Goal: Share content: Share content

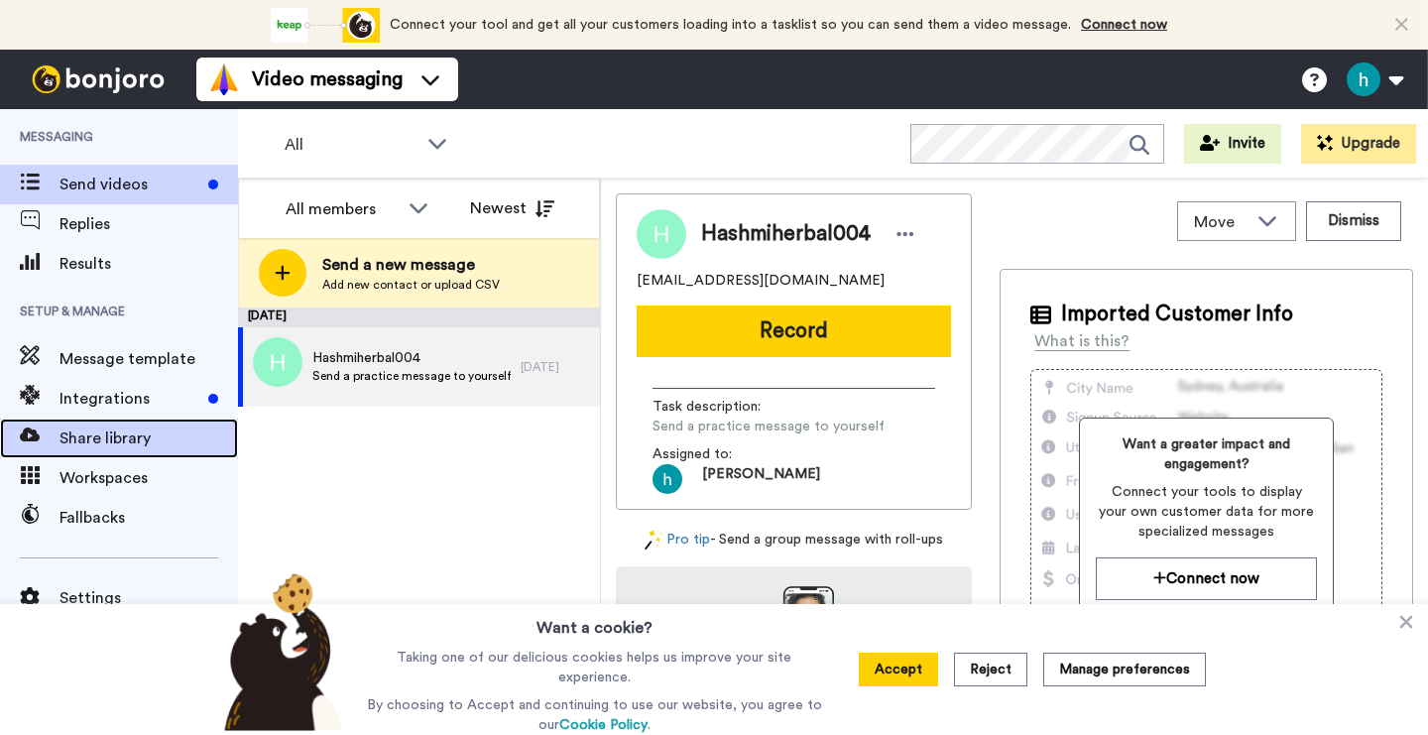
click at [77, 438] on span "Share library" at bounding box center [149, 439] width 179 height 24
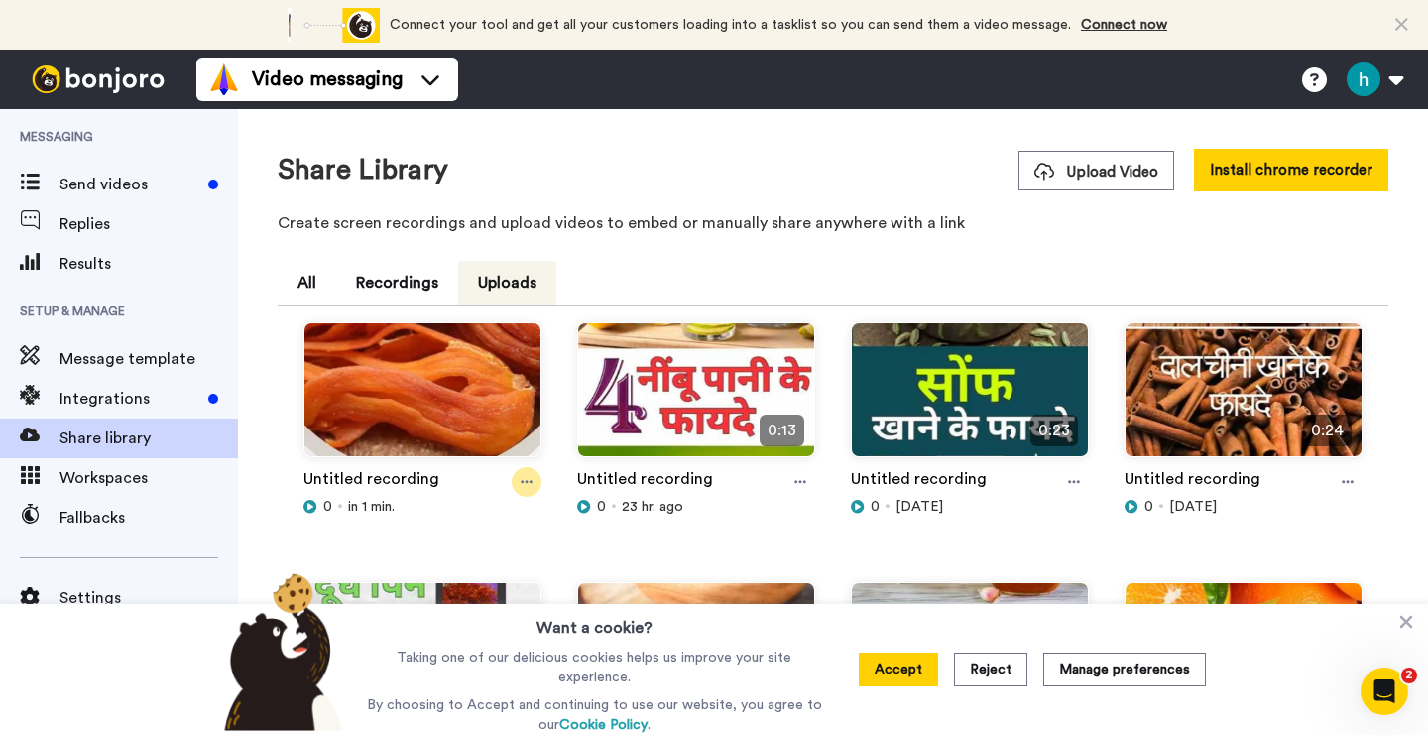
click at [516, 481] on div at bounding box center [527, 482] width 30 height 30
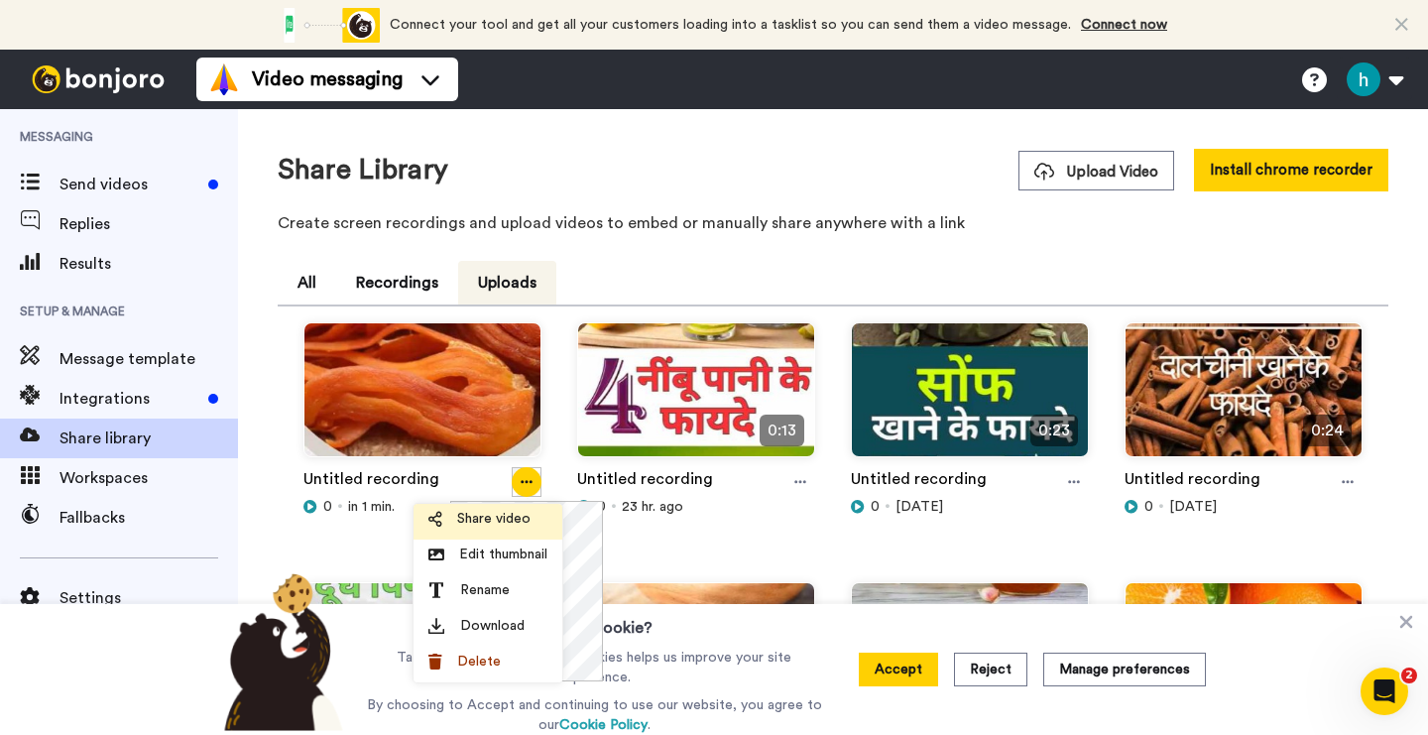
click at [501, 529] on li "Share video" at bounding box center [488, 522] width 149 height 36
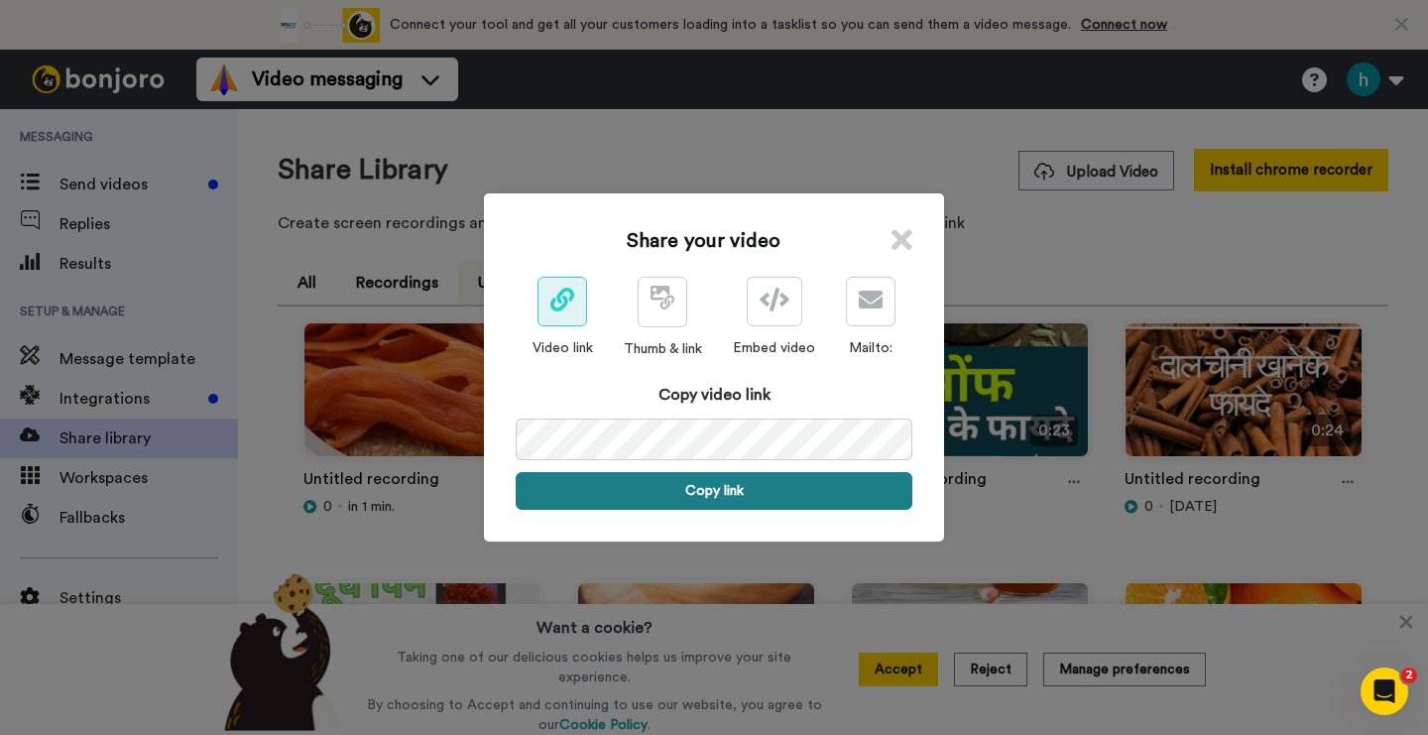
click at [730, 481] on button "Copy link" at bounding box center [714, 491] width 397 height 38
